Goal: Task Accomplishment & Management: Use online tool/utility

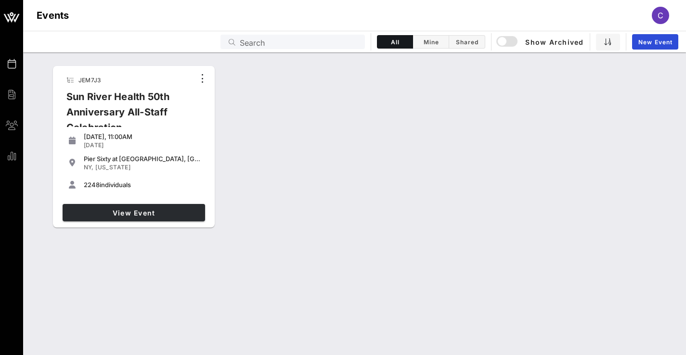
click at [121, 211] on span "View Event" at bounding box center [133, 213] width 135 height 8
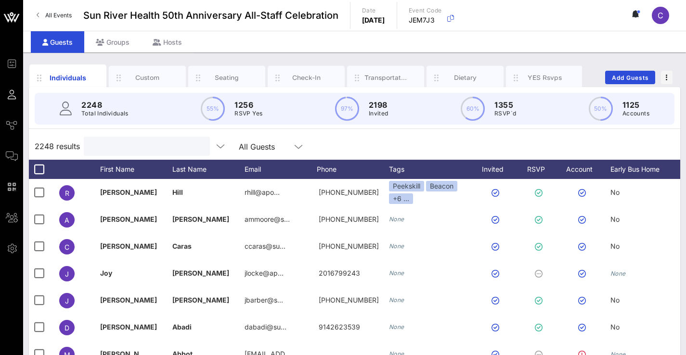
click at [112, 147] on input "text" at bounding box center [145, 146] width 113 height 13
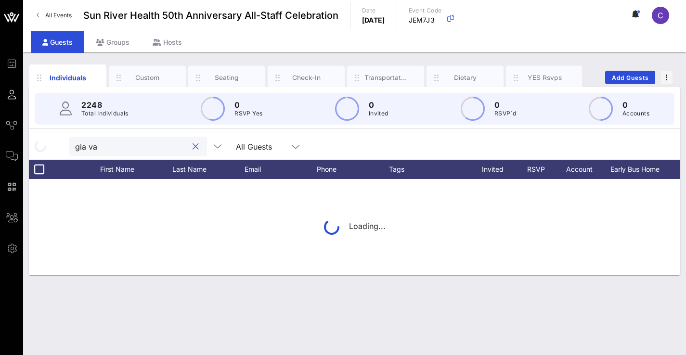
type input "gia vas"
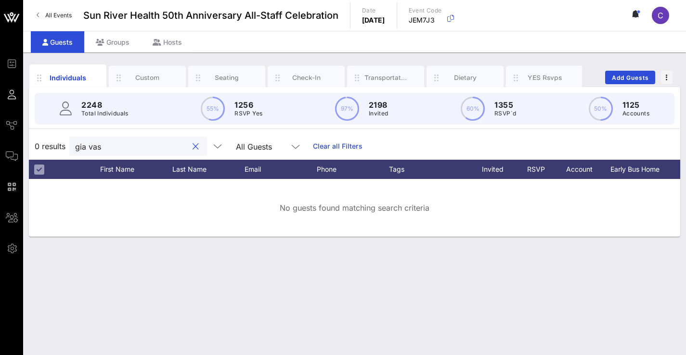
click at [192, 149] on div at bounding box center [196, 147] width 12 height 12
click at [199, 147] on button "clear icon" at bounding box center [195, 147] width 6 height 10
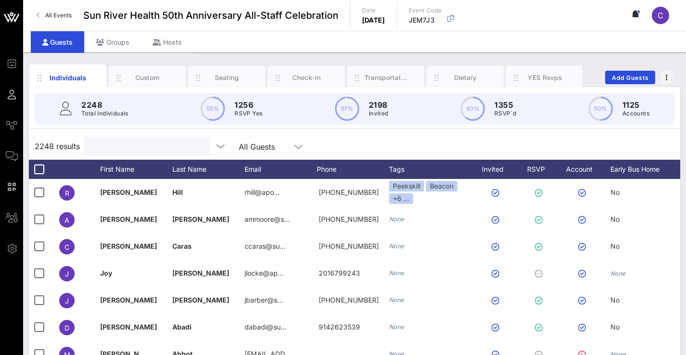
click at [116, 150] on input "text" at bounding box center [145, 146] width 113 height 13
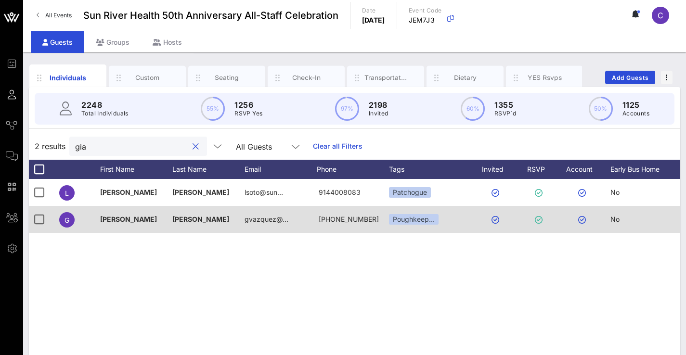
type input "gia"
click at [611, 220] on span "No" at bounding box center [614, 219] width 9 height 8
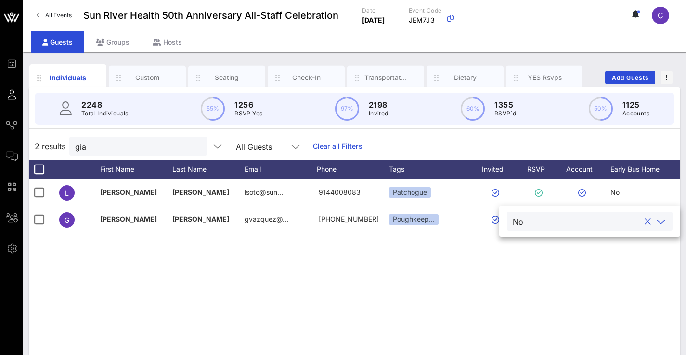
click at [661, 222] on icon at bounding box center [660, 222] width 9 height 12
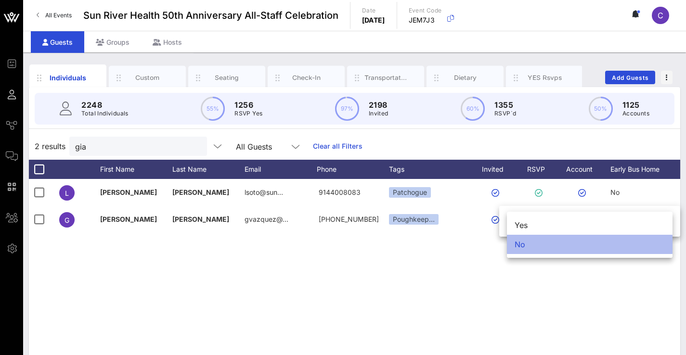
click at [638, 247] on div "No" at bounding box center [589, 244] width 165 height 19
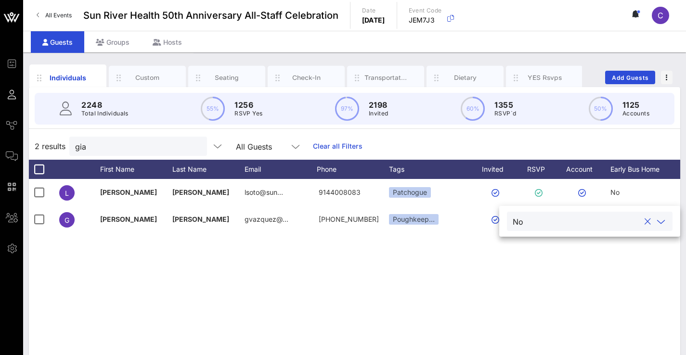
click at [604, 278] on div "L LIGIA SOTO CRUZ lsoto@sun… 9144008083 Patchogue No Yes G Gia Vazquez gvazquez…" at bounding box center [354, 323] width 651 height 289
click at [321, 2] on div "All Events Sun River Health 50th Anniversary All-Staff Celebration Date Friday,…" at bounding box center [354, 15] width 662 height 31
